Goal: Find specific fact: Find contact information

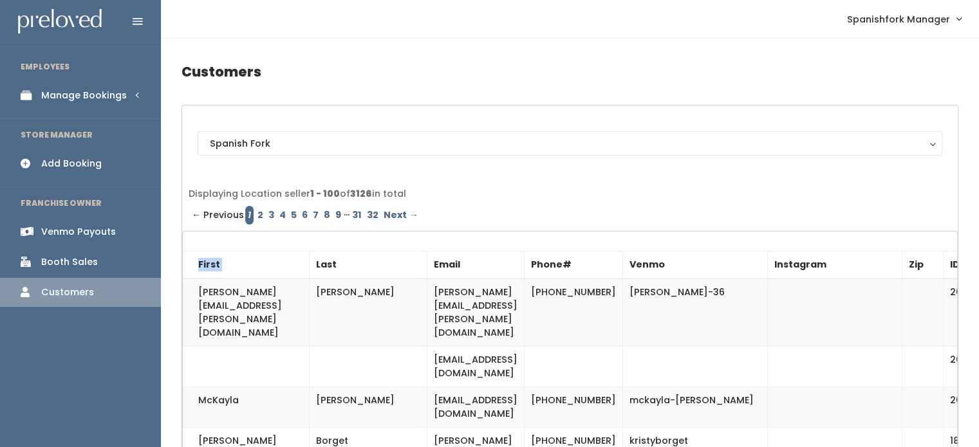
click at [89, 103] on link "Manage Bookings" at bounding box center [80, 95] width 161 height 29
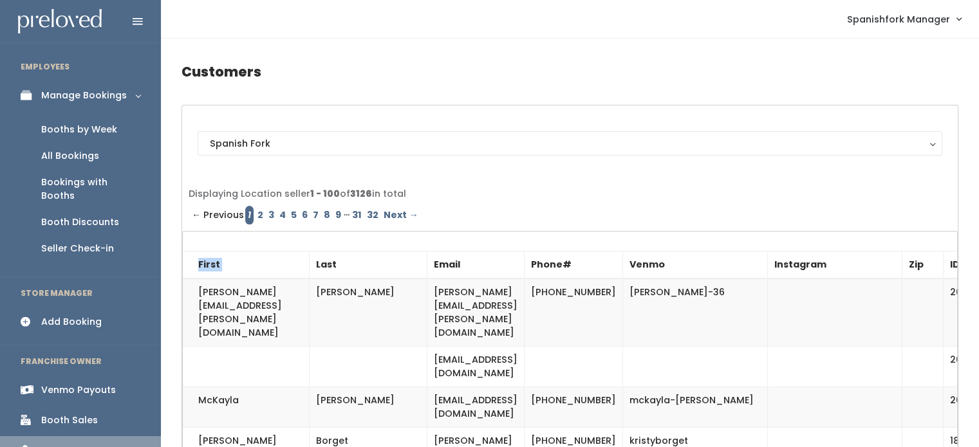
click at [89, 154] on div "All Bookings" at bounding box center [70, 156] width 58 height 14
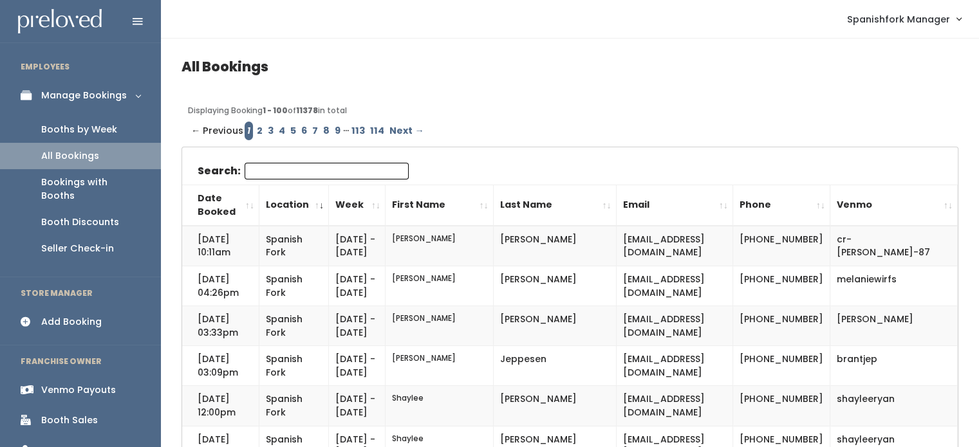
click at [303, 175] on input "Search:" at bounding box center [327, 171] width 164 height 17
paste input "marilee.judd@gmail.com"
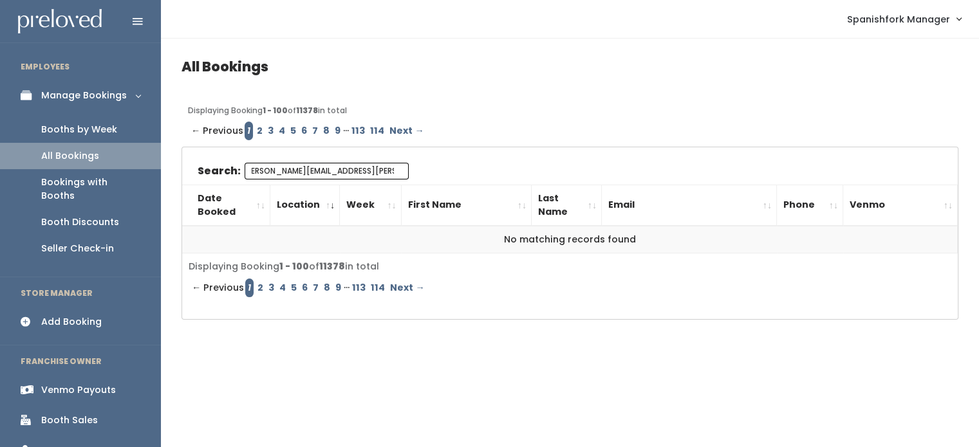
type input "marilee.judd@gmail.com"
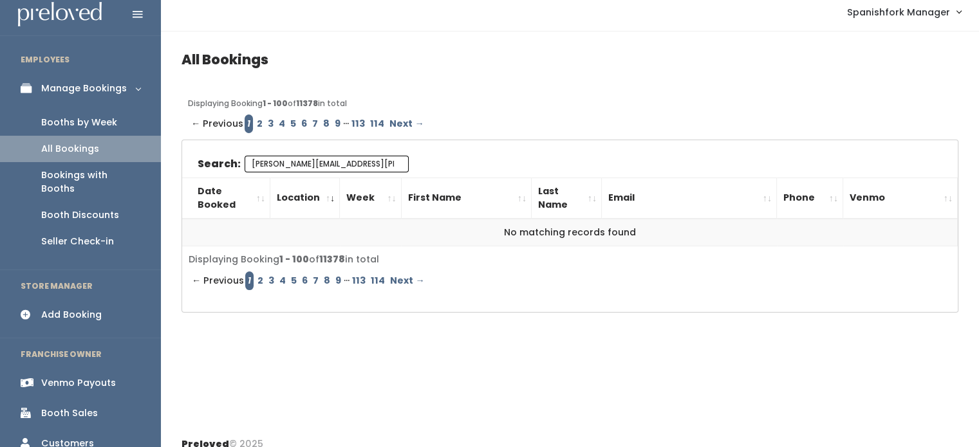
scroll to position [6, 0]
click at [79, 407] on div "Booth Sales" at bounding box center [69, 414] width 57 height 14
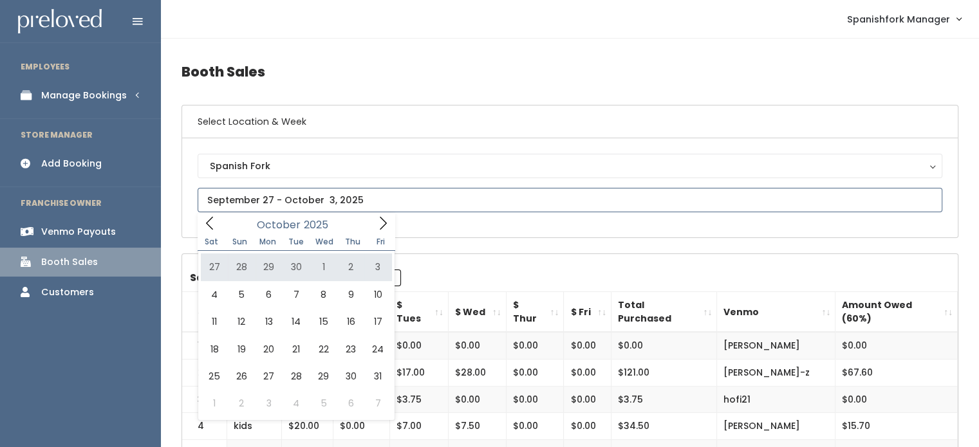
type input "September 27 to October 3"
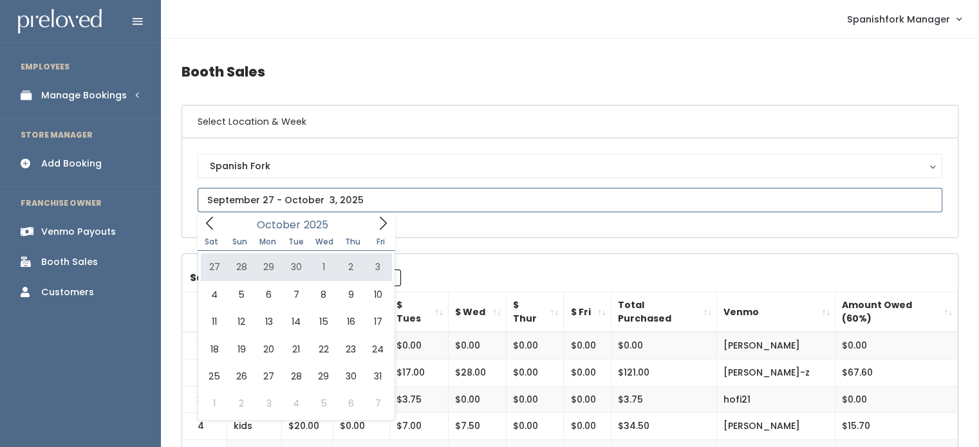
click at [374, 226] on span at bounding box center [383, 223] width 24 height 20
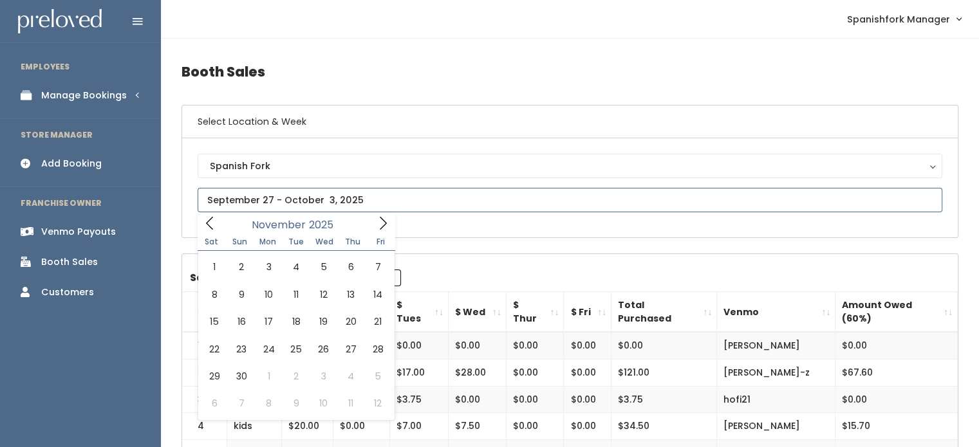
click at [374, 226] on span at bounding box center [383, 223] width 24 height 20
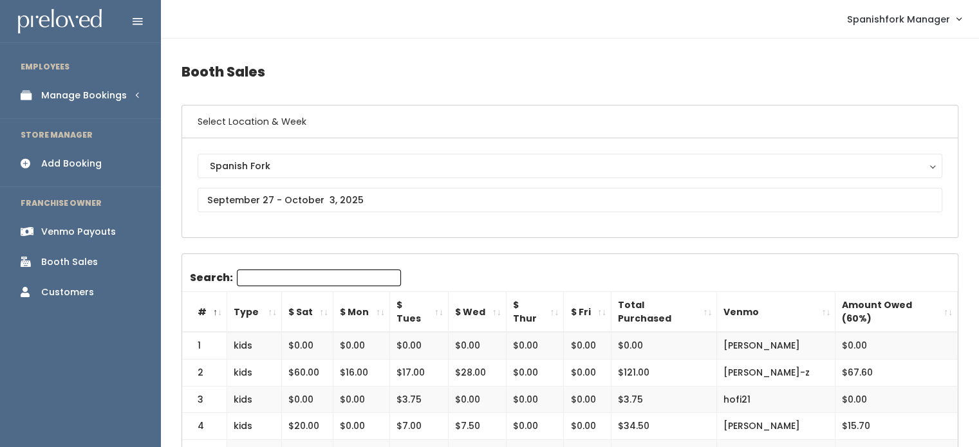
click at [129, 89] on link "Manage Bookings" at bounding box center [80, 95] width 161 height 29
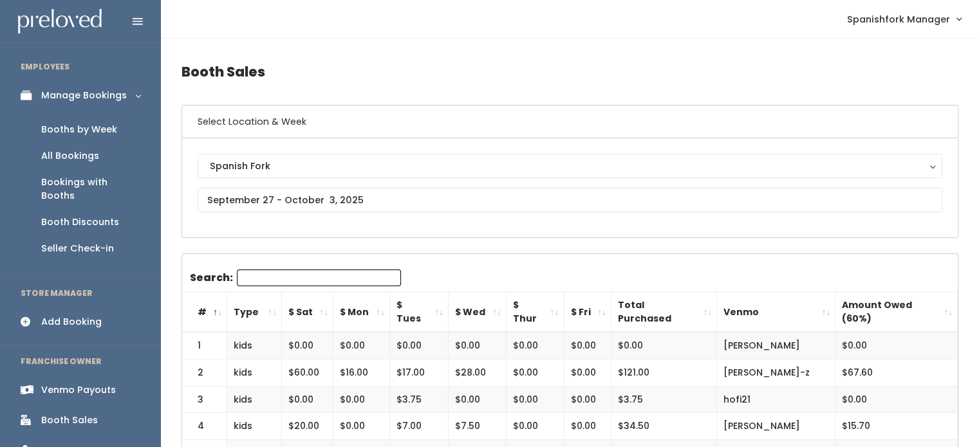
click at [92, 216] on div "Booth Discounts" at bounding box center [80, 223] width 78 height 14
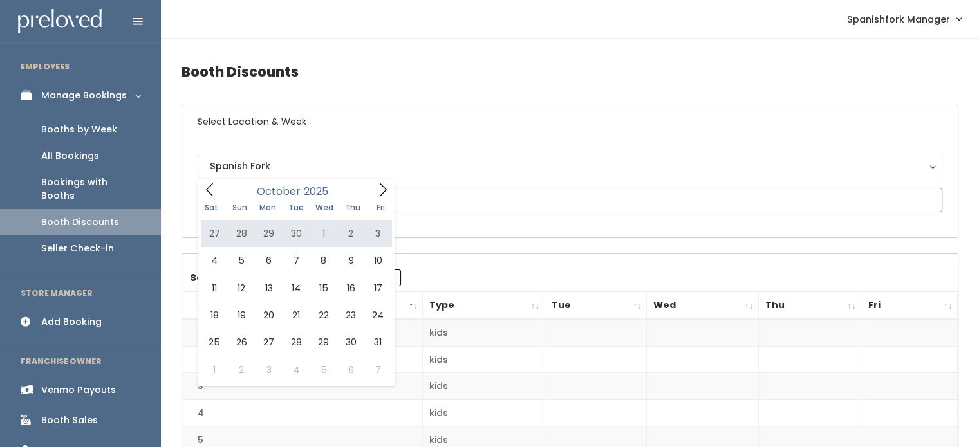
type input "[DATE] to [DATE]"
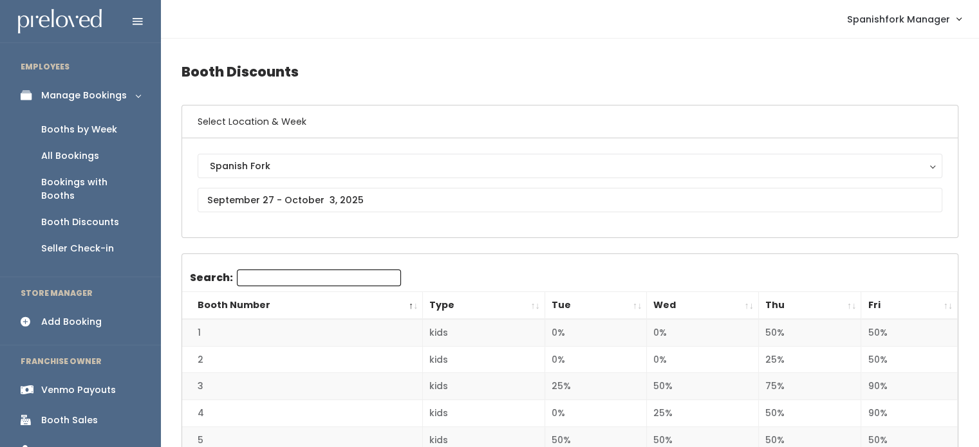
click at [727, 308] on th "Wed" at bounding box center [702, 306] width 111 height 28
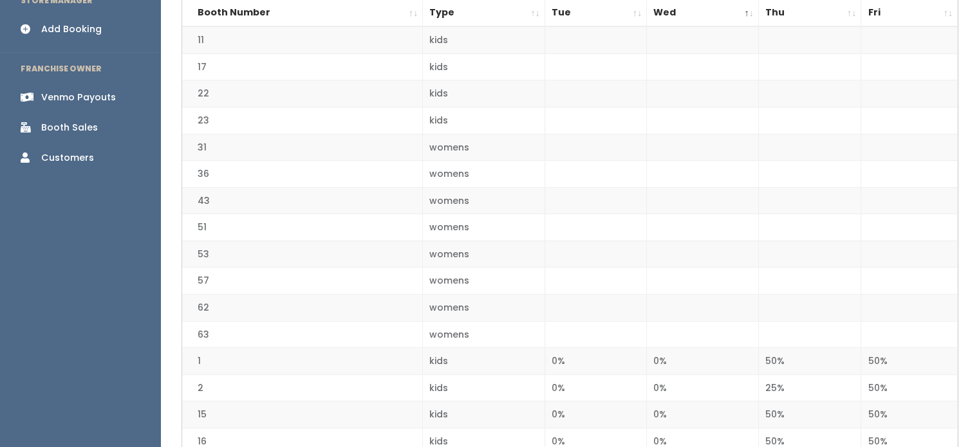
scroll to position [290, 0]
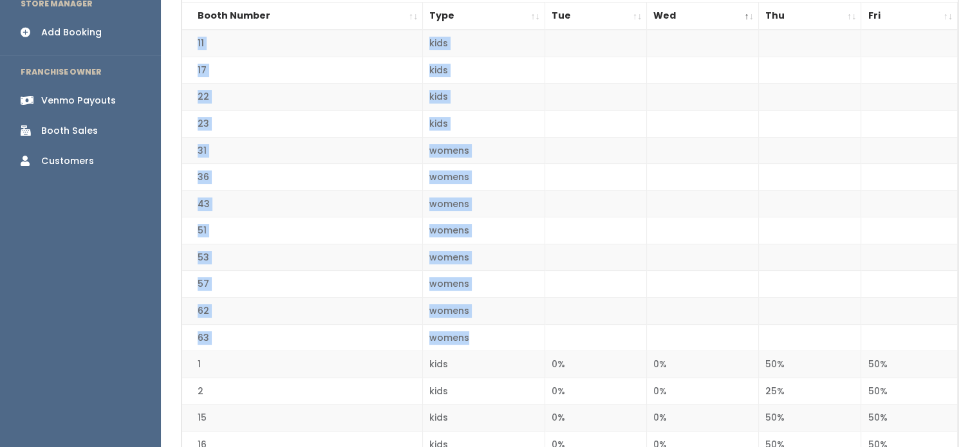
drag, startPoint x: 194, startPoint y: 42, endPoint x: 474, endPoint y: 329, distance: 401.0
click at [474, 329] on td "womens" at bounding box center [484, 337] width 122 height 27
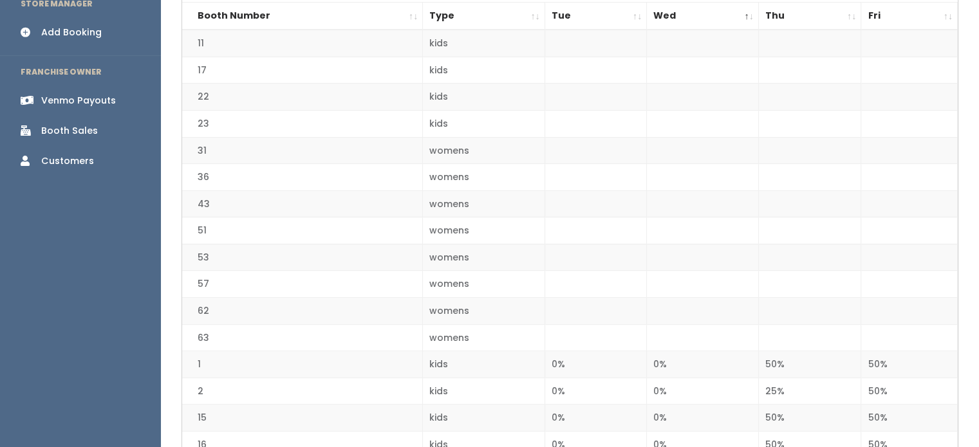
drag, startPoint x: 474, startPoint y: 329, endPoint x: 243, endPoint y: 233, distance: 249.6
drag, startPoint x: 243, startPoint y: 233, endPoint x: 214, endPoint y: 169, distance: 70.3
click at [214, 169] on td "36" at bounding box center [302, 177] width 241 height 27
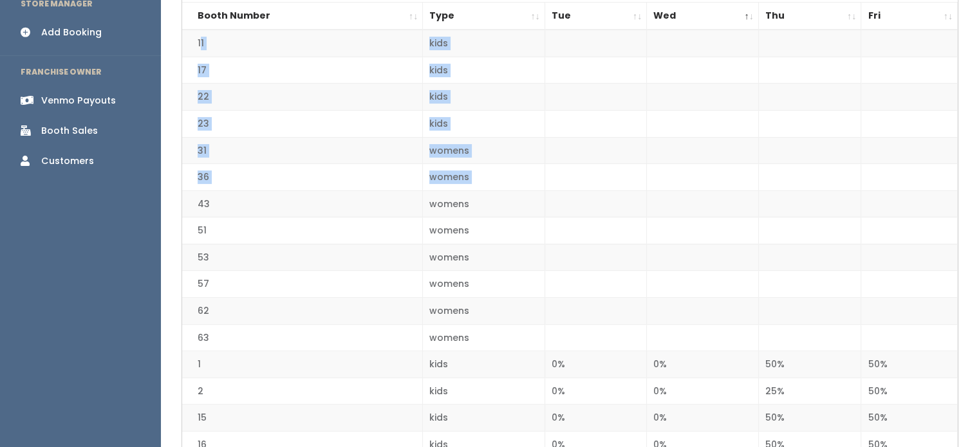
drag, startPoint x: 199, startPoint y: 37, endPoint x: 202, endPoint y: 187, distance: 150.0
click at [202, 187] on td "36" at bounding box center [302, 177] width 241 height 27
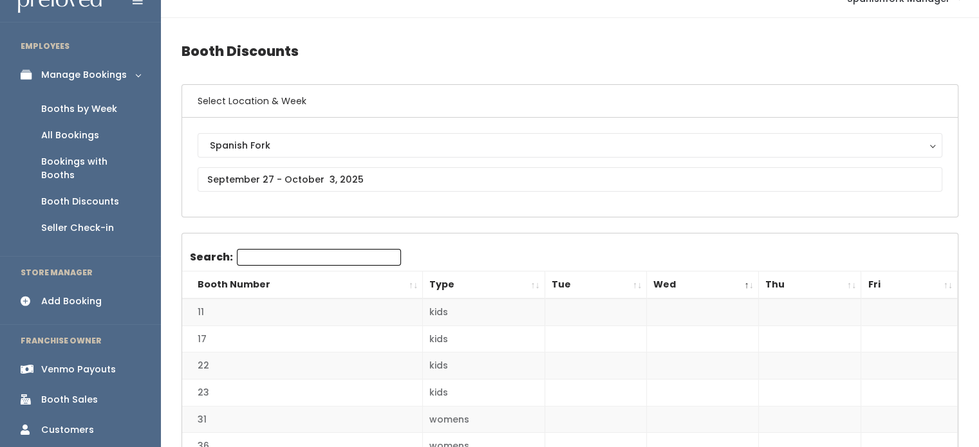
scroll to position [0, 0]
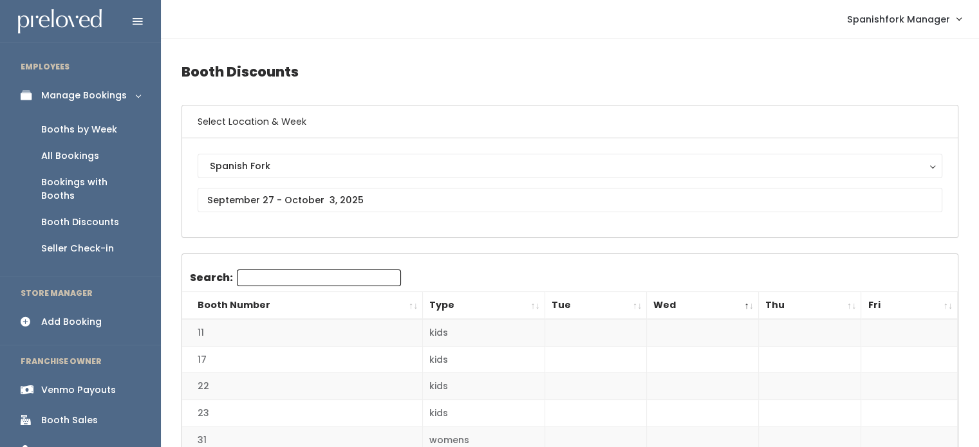
click at [109, 129] on div "Booths by Week" at bounding box center [79, 130] width 76 height 14
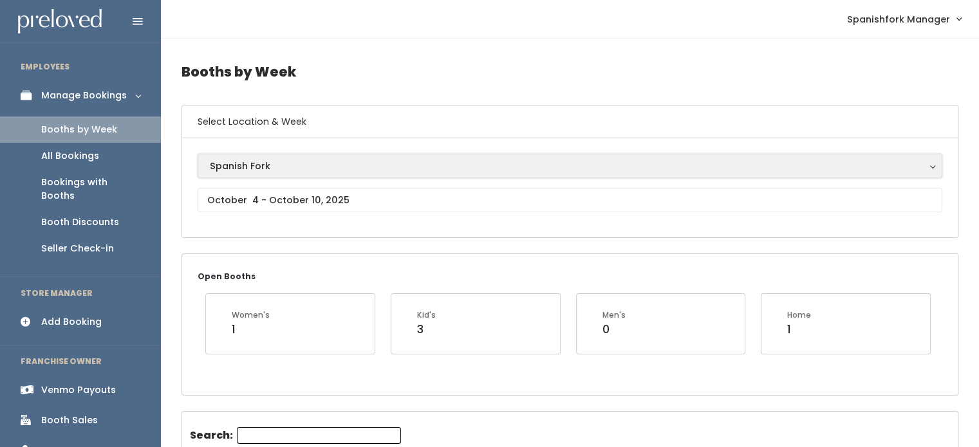
click at [380, 176] on button "Spanish Fork" at bounding box center [570, 166] width 745 height 24
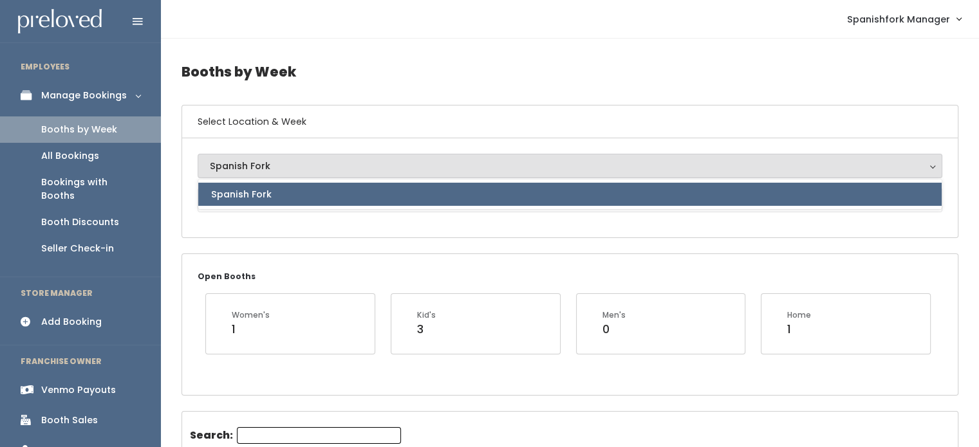
click at [378, 228] on div "Spanish Fork Spanish Fork Spanish Fork" at bounding box center [570, 187] width 776 height 99
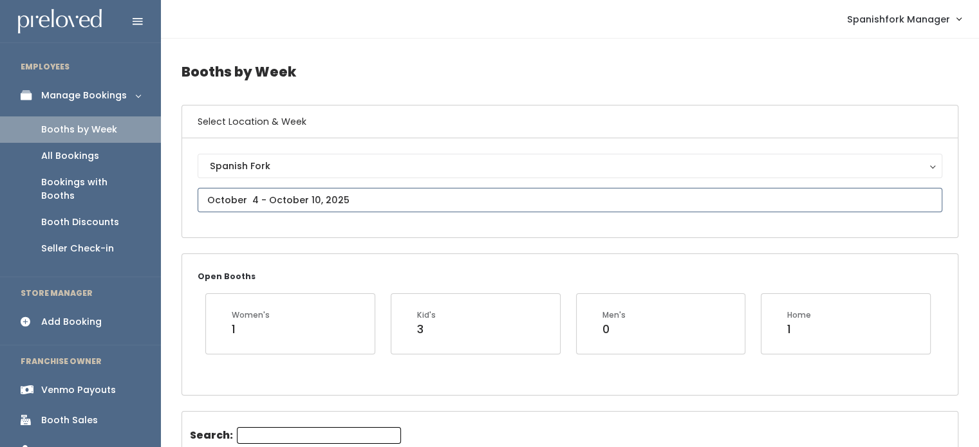
click at [384, 200] on input "text" at bounding box center [570, 200] width 745 height 24
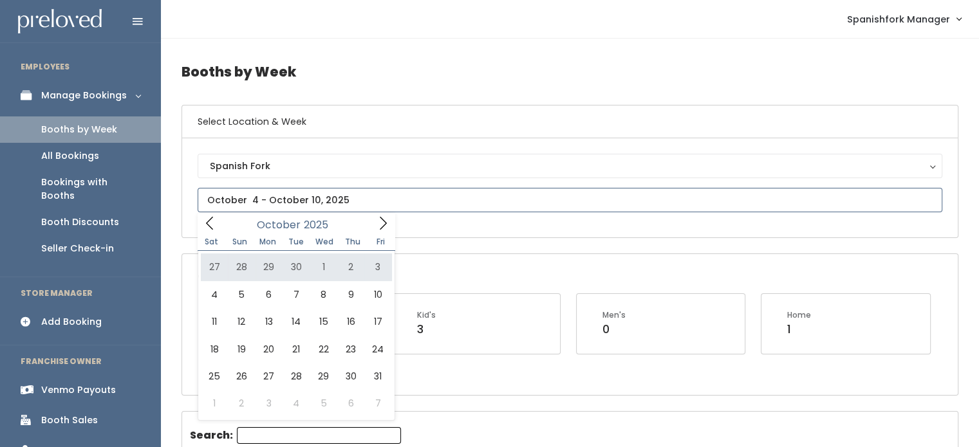
type input "September 27 to October 3"
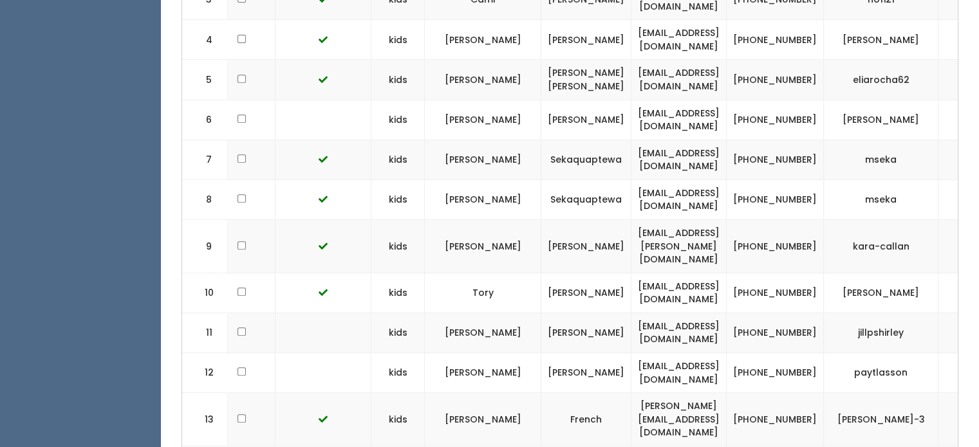
scroll to position [0, 239]
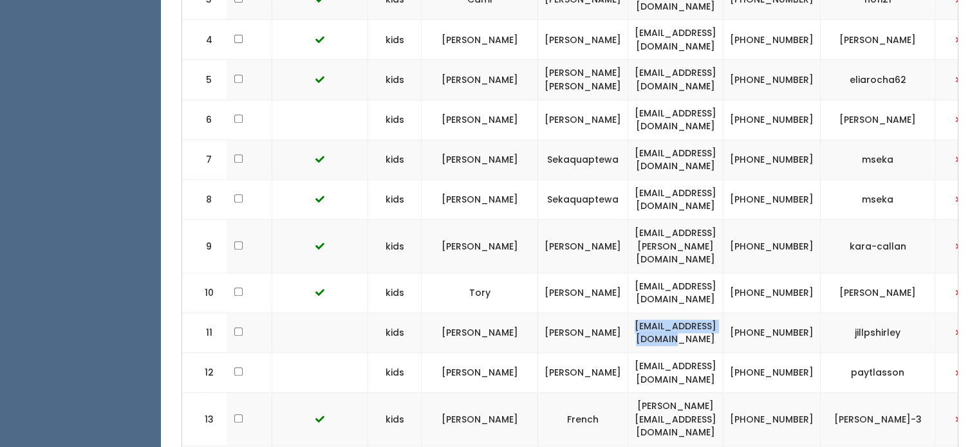
drag, startPoint x: 645, startPoint y: 313, endPoint x: 766, endPoint y: 307, distance: 121.2
click at [723, 313] on td "[EMAIL_ADDRESS][DOMAIN_NAME]" at bounding box center [675, 333] width 95 height 40
copy td "[EMAIL_ADDRESS][DOMAIN_NAME]"
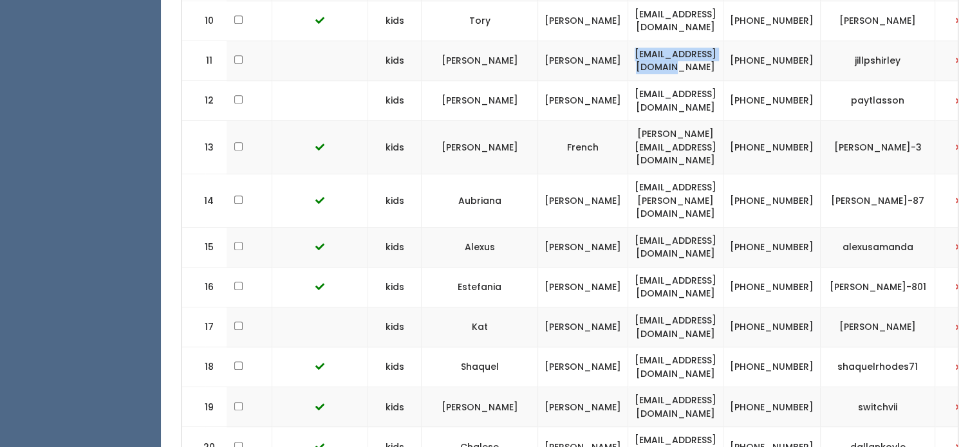
scroll to position [0, 299]
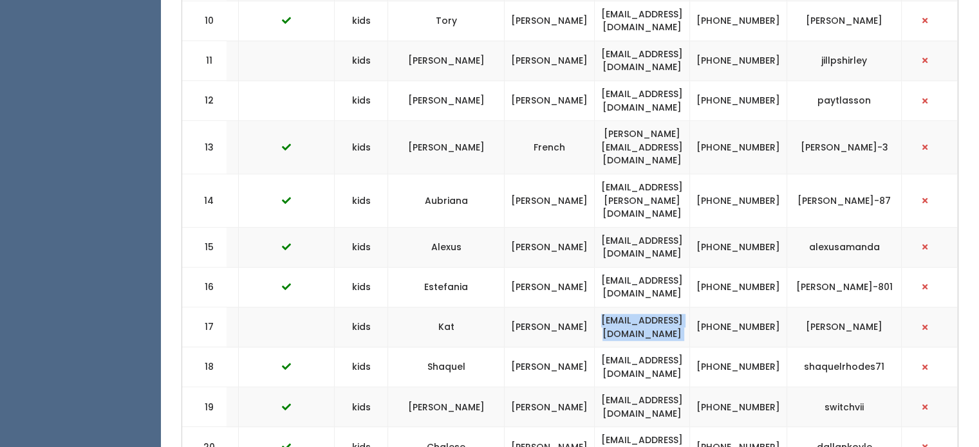
drag, startPoint x: 580, startPoint y: 281, endPoint x: 732, endPoint y: 283, distance: 151.9
click at [732, 307] on tr "17 kids [PERSON_NAME] [EMAIL_ADDRESS][DOMAIN_NAME] [PHONE_NUMBER] [PERSON_NAME]" at bounding box center [434, 327] width 1048 height 40
copy tr "[EMAIL_ADDRESS][DOMAIN_NAME]"
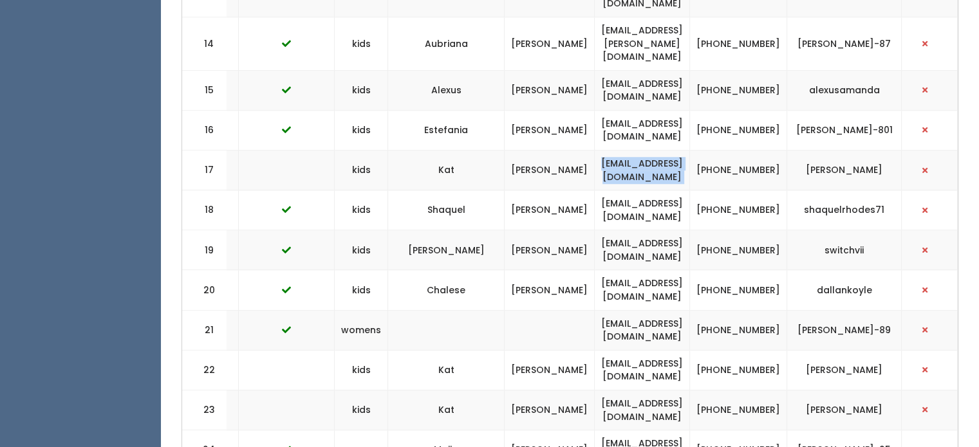
scroll to position [1027, 0]
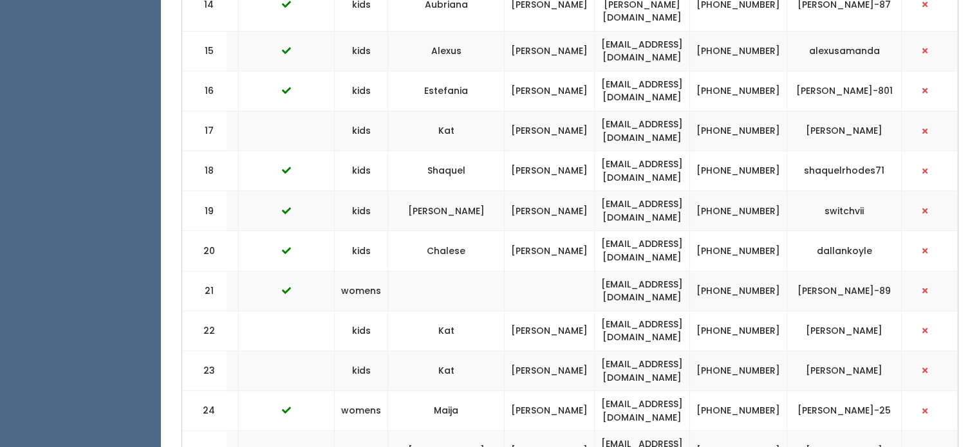
click at [595, 311] on td "[EMAIL_ADDRESS][DOMAIN_NAME]" at bounding box center [642, 331] width 95 height 40
copy tr "[EMAIL_ADDRESS][DOMAIN_NAME]"
click at [595, 351] on td "[EMAIL_ADDRESS][DOMAIN_NAME]" at bounding box center [642, 371] width 95 height 40
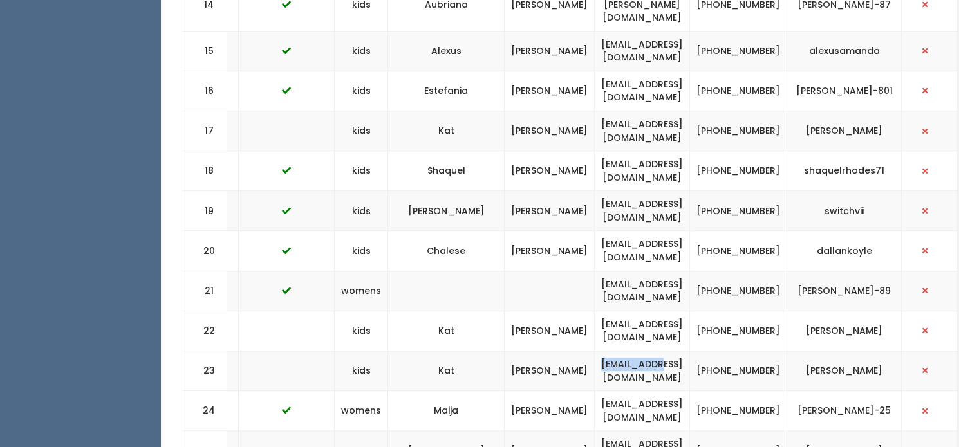
click at [595, 351] on td "[EMAIL_ADDRESS][DOMAIN_NAME]" at bounding box center [642, 371] width 95 height 40
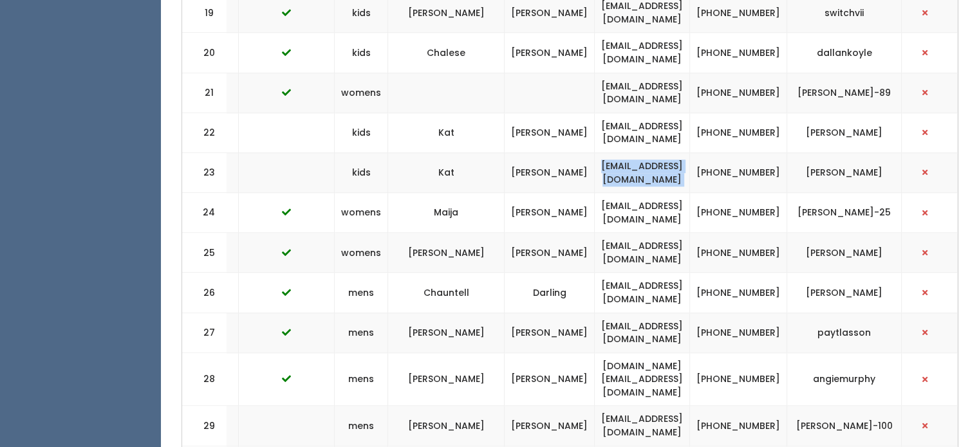
scroll to position [1397, 0]
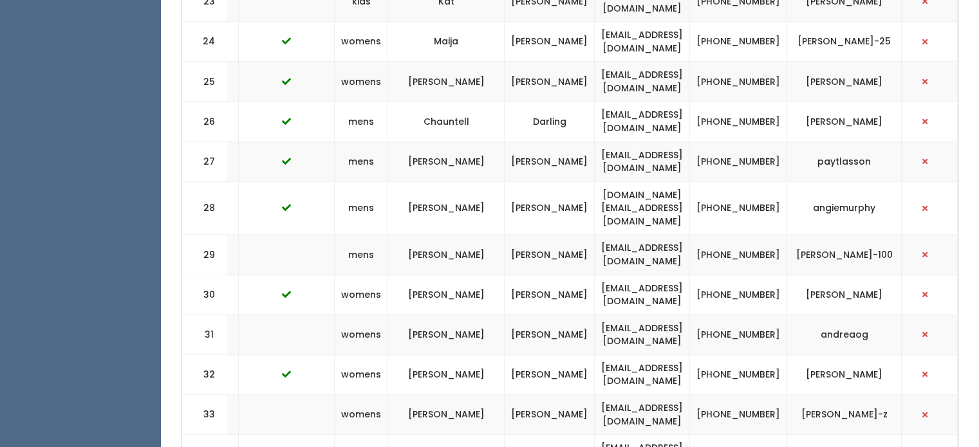
click at [610, 315] on td "[EMAIL_ADDRESS][DOMAIN_NAME]" at bounding box center [642, 335] width 95 height 40
copy tr "[EMAIL_ADDRESS][DOMAIN_NAME]"
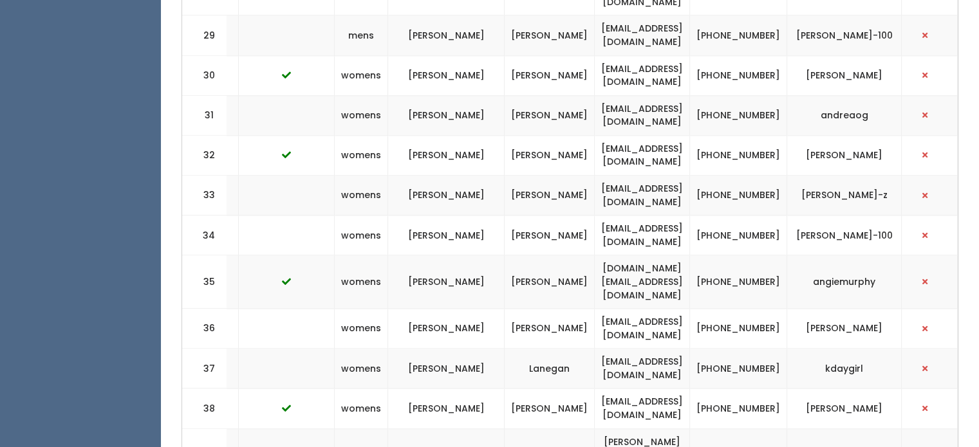
click at [599, 309] on td "[EMAIL_ADDRESS][DOMAIN_NAME]" at bounding box center [642, 329] width 95 height 40
copy tr "[EMAIL_ADDRESS][DOMAIN_NAME]"
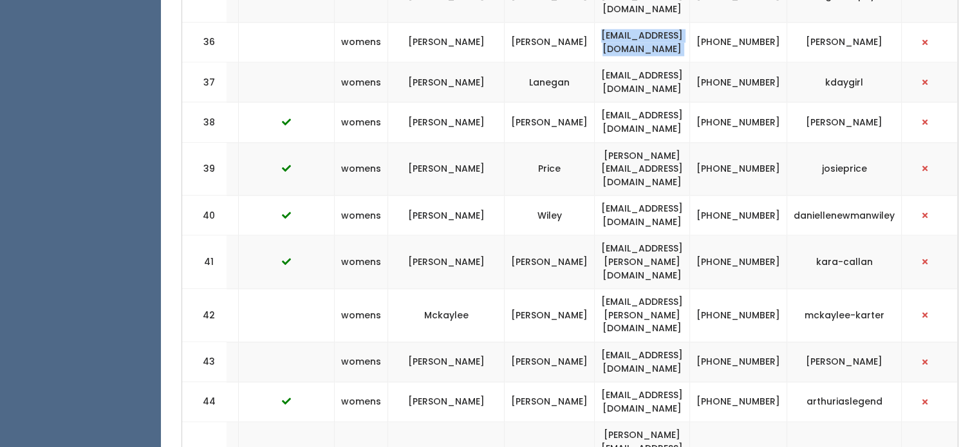
scroll to position [1902, 0]
click at [595, 342] on td "[EMAIL_ADDRESS][DOMAIN_NAME]" at bounding box center [642, 362] width 95 height 40
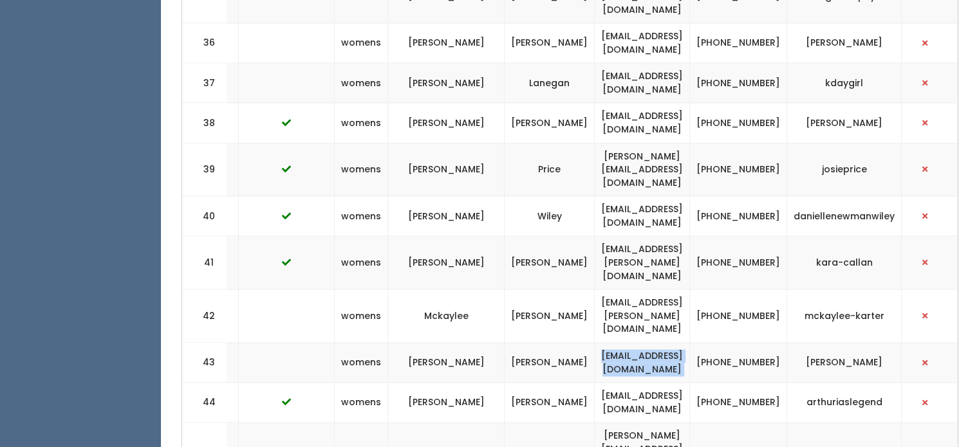
click at [595, 342] on td "[EMAIL_ADDRESS][DOMAIN_NAME]" at bounding box center [642, 362] width 95 height 40
copy tr "[EMAIL_ADDRESS][DOMAIN_NAME]"
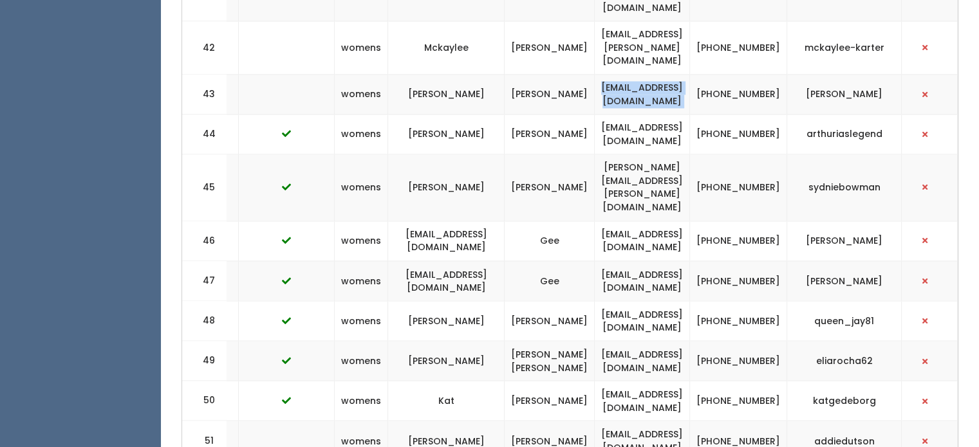
click at [598, 421] on td "[EMAIL_ADDRESS][DOMAIN_NAME]" at bounding box center [642, 441] width 95 height 40
copy tr "[EMAIL_ADDRESS][DOMAIN_NAME]"
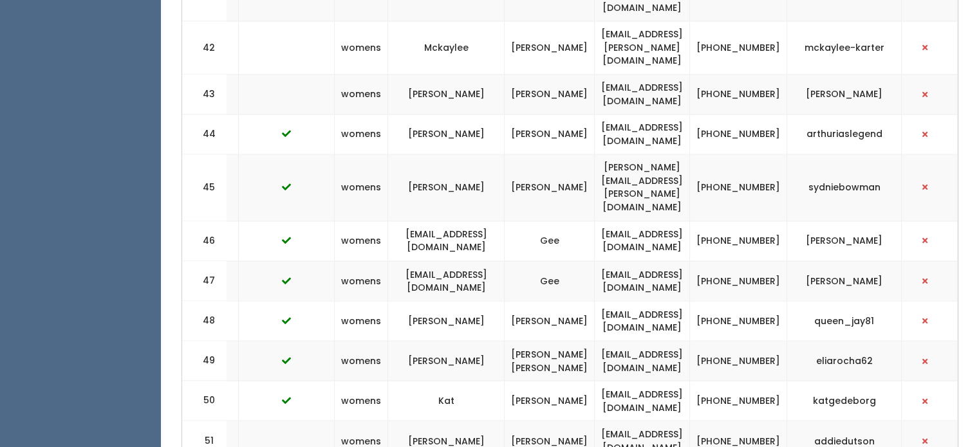
copy tr "[EMAIL_ADDRESS][DOMAIN_NAME]"
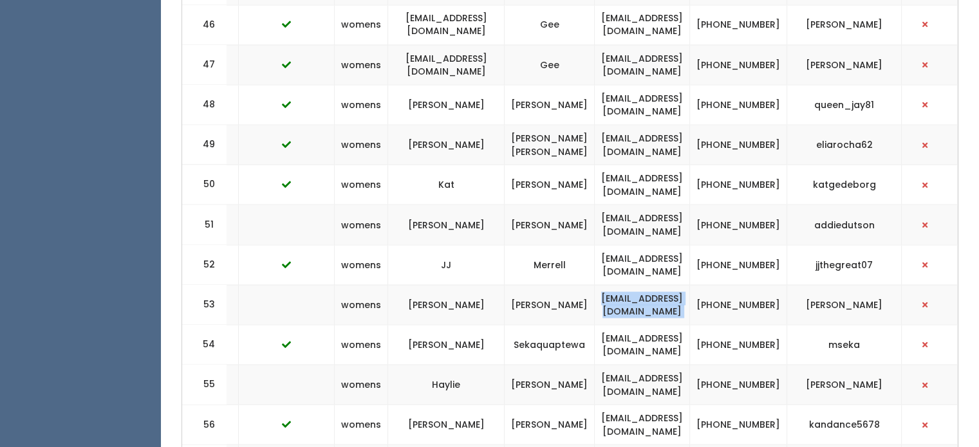
copy tr "[EMAIL_ADDRESS][DOMAIN_NAME]"
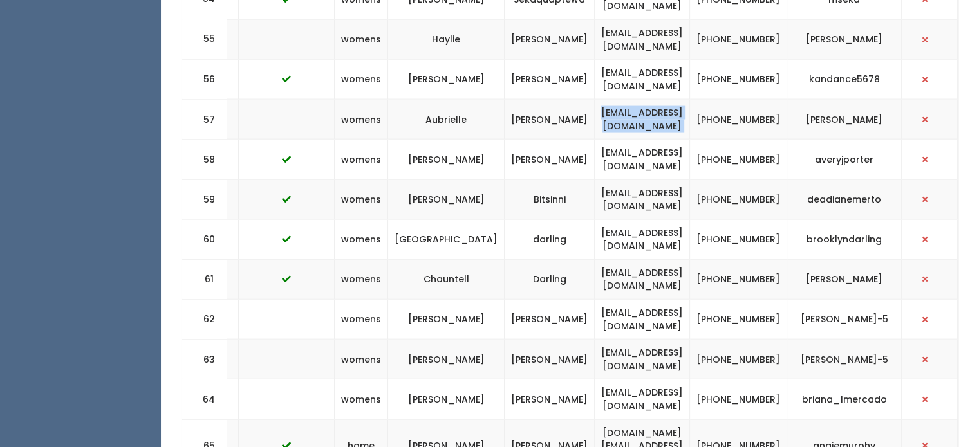
scroll to position [2731, 0]
click at [626, 300] on td "[EMAIL_ADDRESS][DOMAIN_NAME]" at bounding box center [642, 320] width 95 height 40
copy tr "[EMAIL_ADDRESS][DOMAIN_NAME]"
